Goal: Information Seeking & Learning: Understand process/instructions

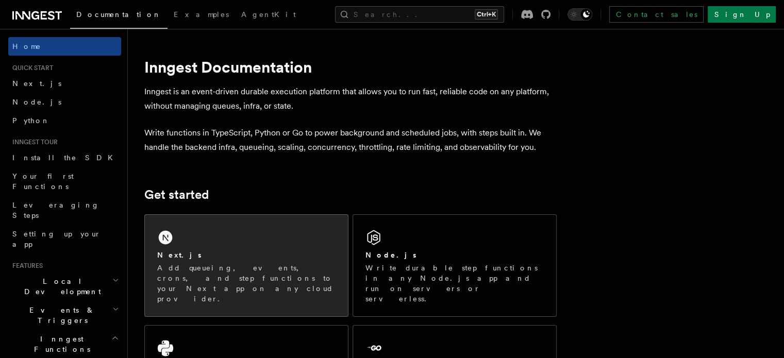
click at [285, 263] on p "Add queueing, events, crons, and step functions to your Next app on any cloud p…" at bounding box center [246, 283] width 178 height 41
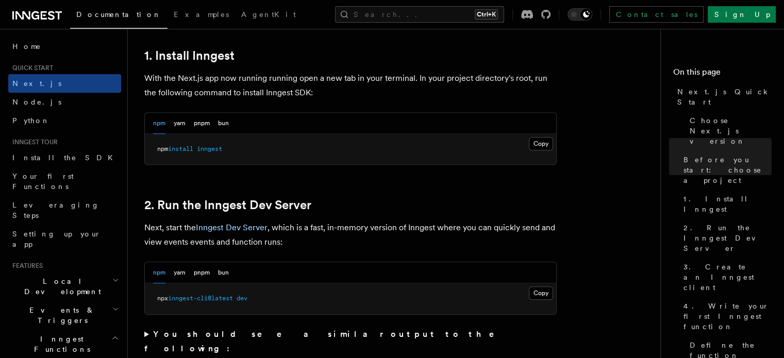
scroll to position [618, 0]
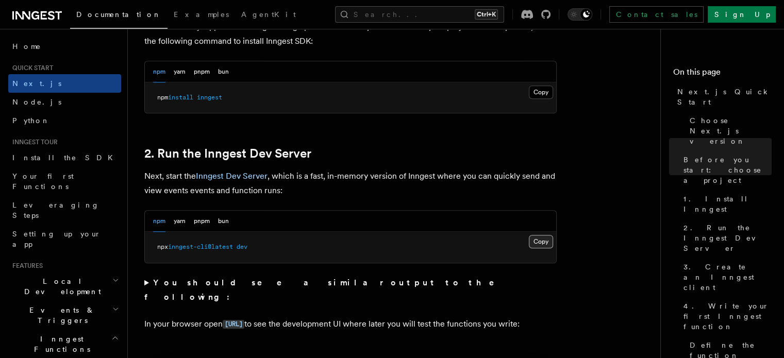
click at [540, 241] on button "Copy Copied" at bounding box center [541, 241] width 24 height 13
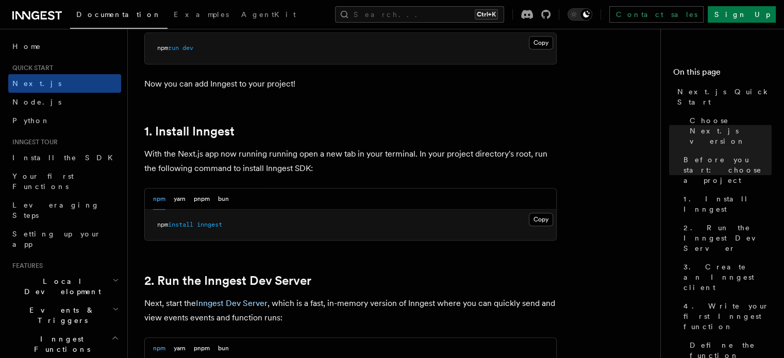
scroll to position [464, 0]
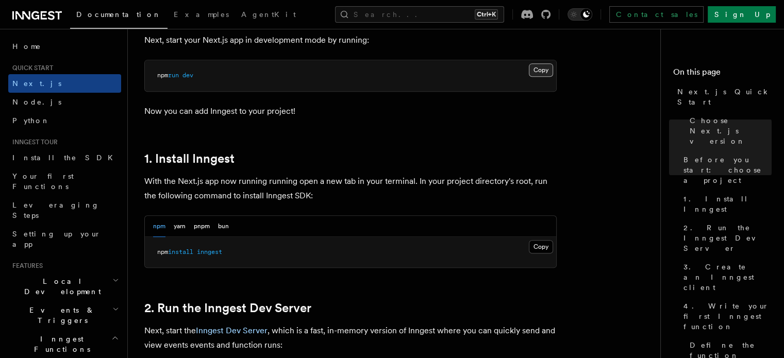
click at [542, 69] on button "Copy Copied" at bounding box center [541, 69] width 24 height 13
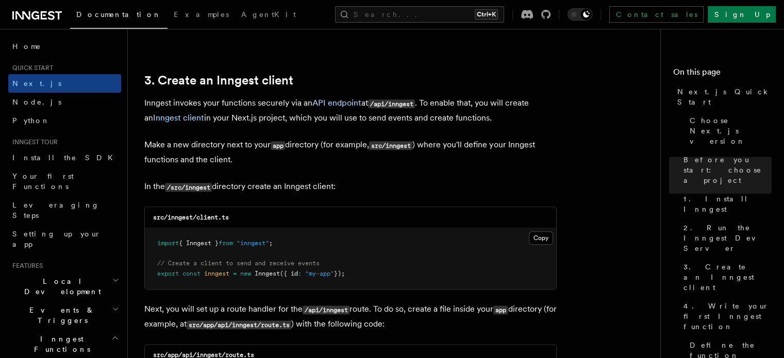
scroll to position [1288, 0]
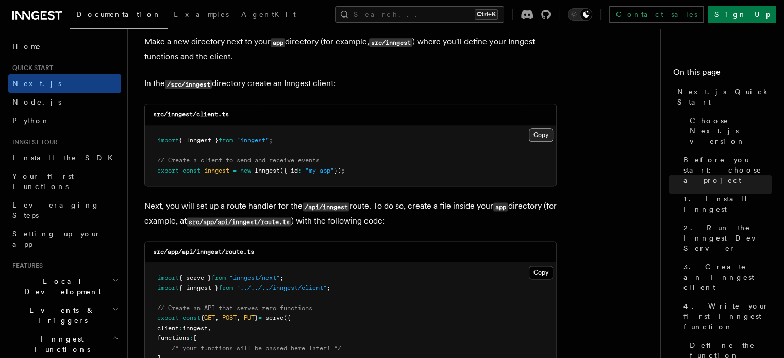
click at [536, 136] on button "Copy Copied" at bounding box center [541, 134] width 24 height 13
